Goal: Find specific page/section: Find specific page/section

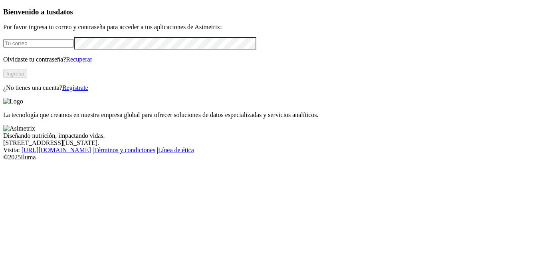
type input "[EMAIL_ADDRESS][DOMAIN_NAME]"
click at [27, 78] on button "Ingresa" at bounding box center [15, 73] width 24 height 8
